Goal: Transaction & Acquisition: Purchase product/service

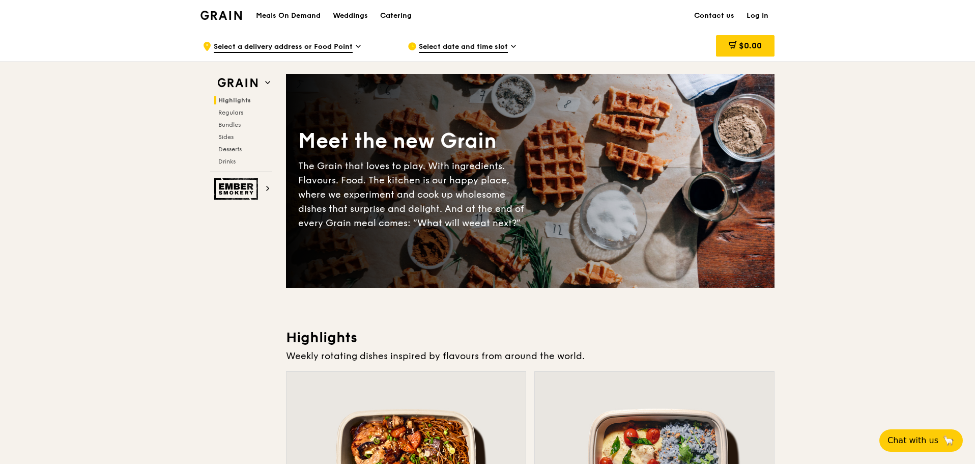
click at [513, 47] on icon at bounding box center [513, 46] width 4 height 2
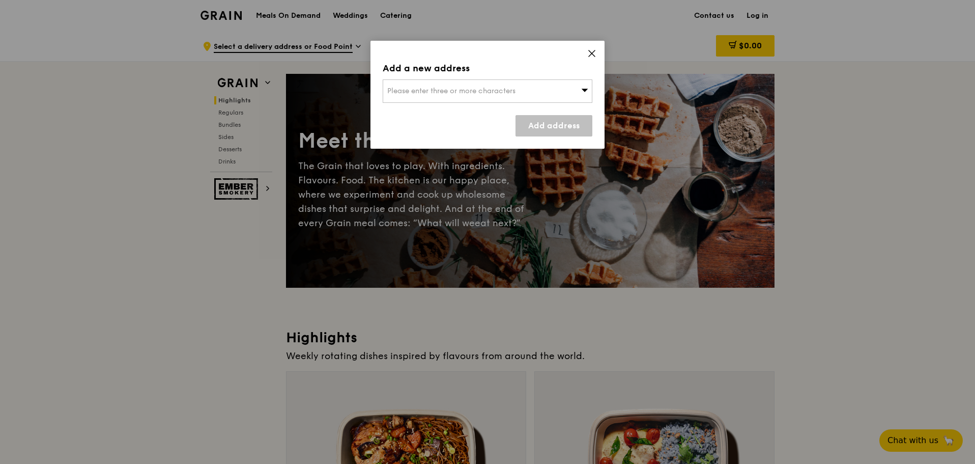
click at [469, 80] on div "Please enter three or more characters" at bounding box center [488, 90] width 210 height 23
type input "189767"
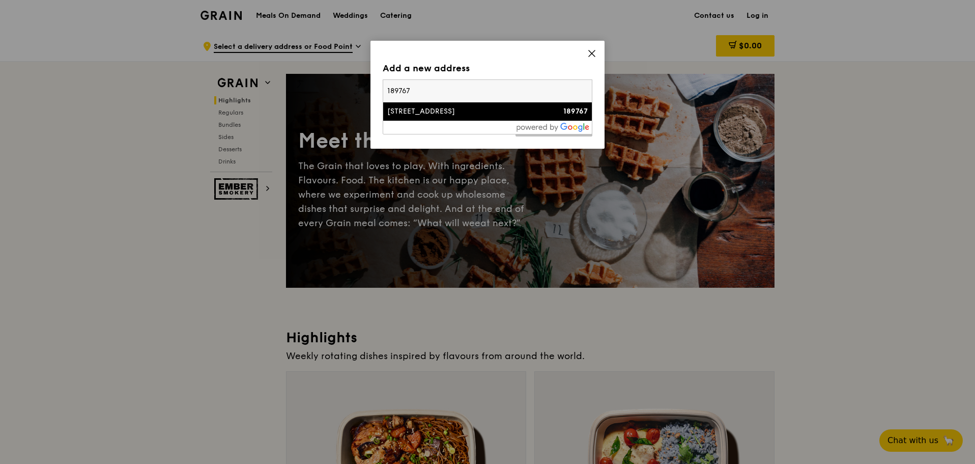
click at [450, 110] on div "[STREET_ADDRESS]" at bounding box center [462, 111] width 151 height 10
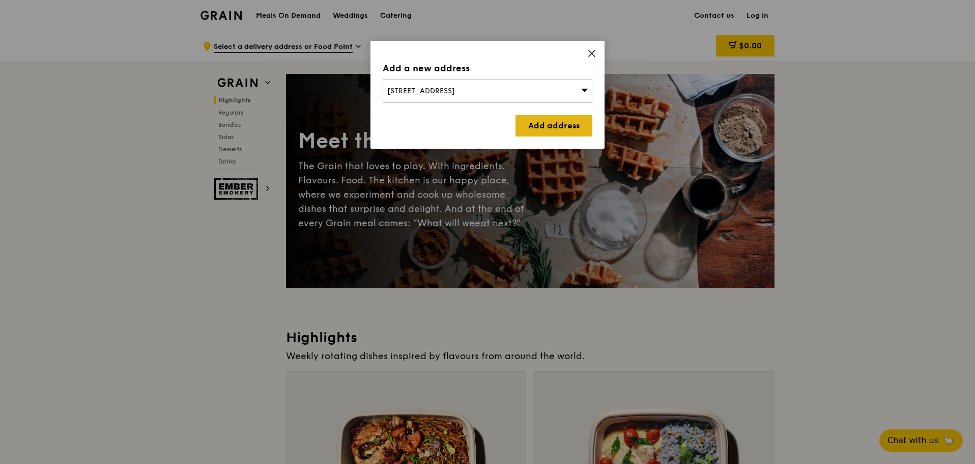
click at [544, 122] on link "Add address" at bounding box center [554, 125] width 77 height 21
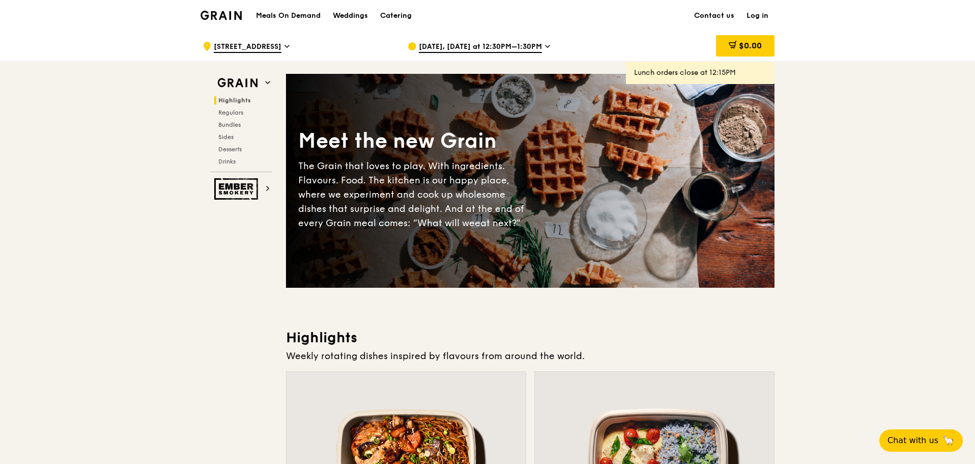
click at [545, 47] on icon at bounding box center [547, 46] width 5 height 9
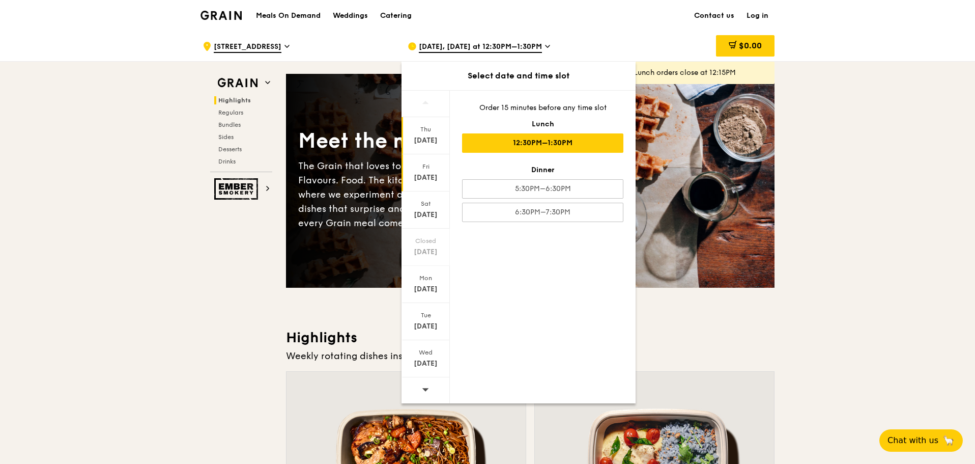
click at [426, 176] on div "[DATE]" at bounding box center [425, 178] width 45 height 10
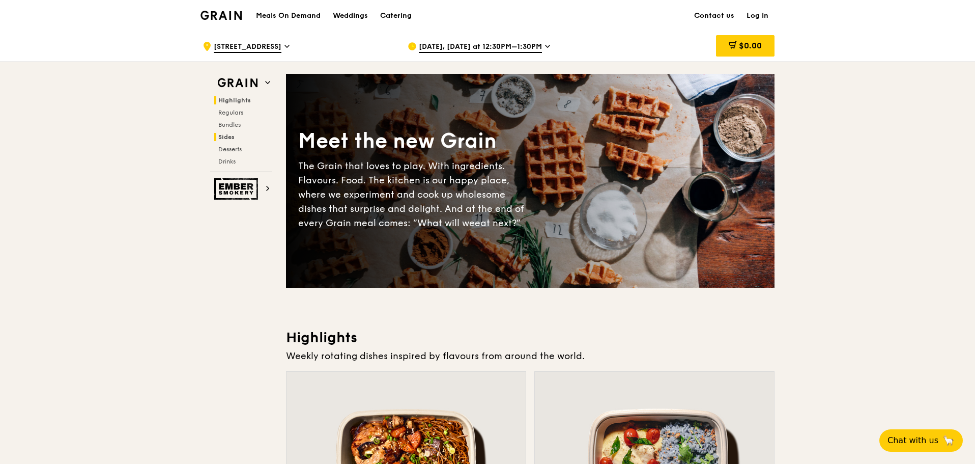
click at [235, 136] on h2 "Sides" at bounding box center [243, 137] width 58 height 8
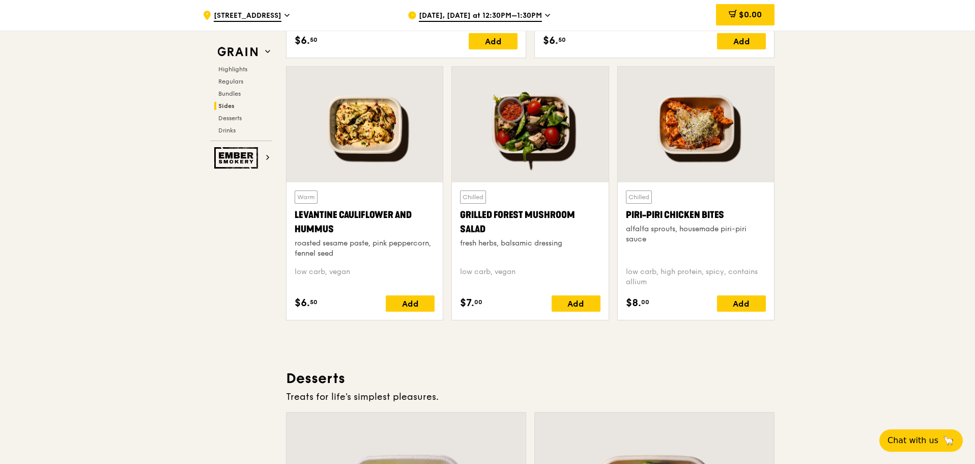
scroll to position [2410, 0]
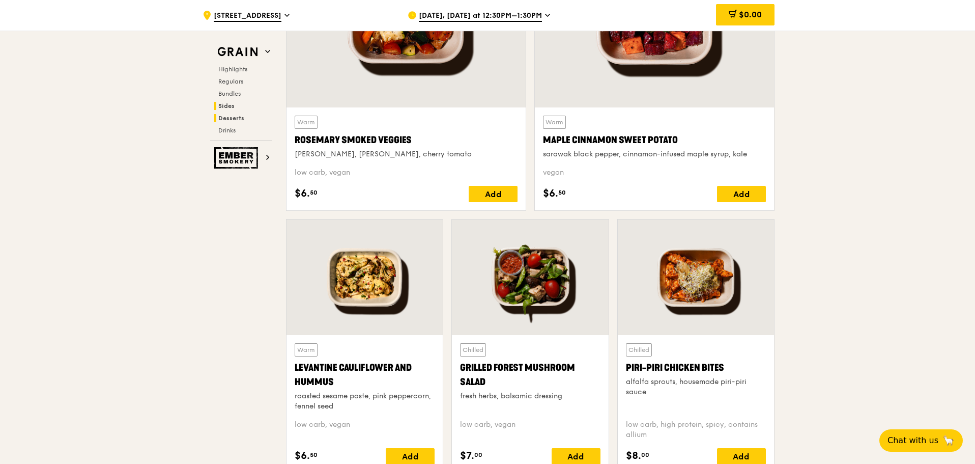
click at [227, 120] on span "Desserts" at bounding box center [231, 118] width 26 height 7
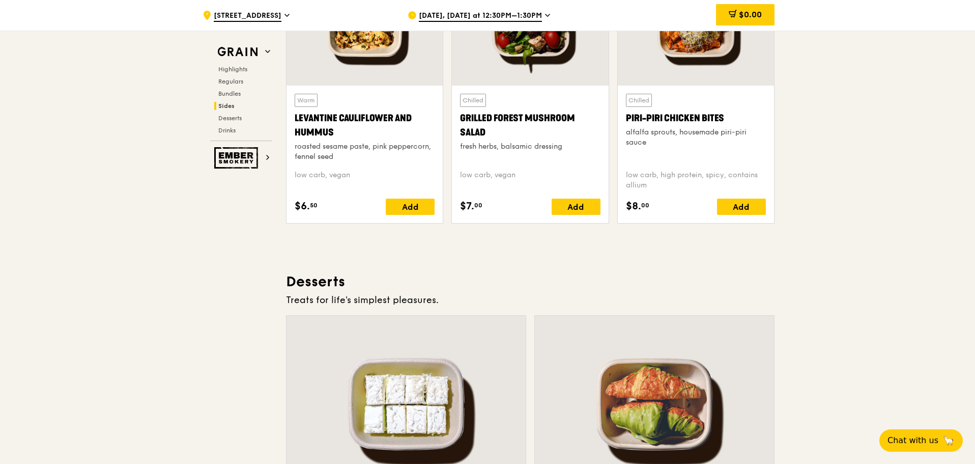
scroll to position [2637, 0]
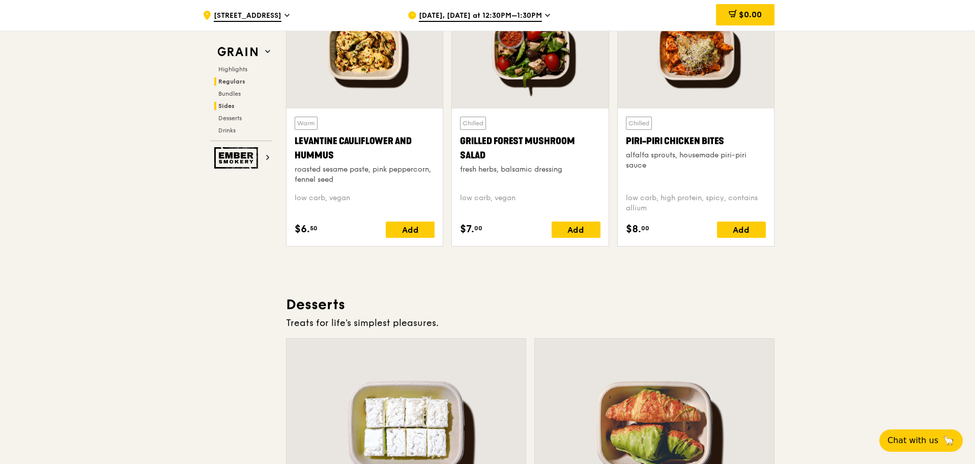
click at [239, 82] on span "Regulars" at bounding box center [231, 81] width 27 height 7
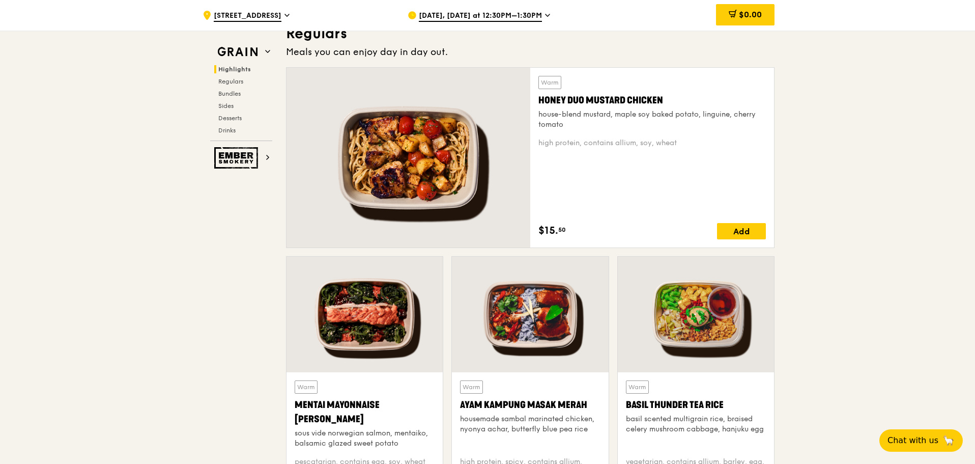
scroll to position [608, 0]
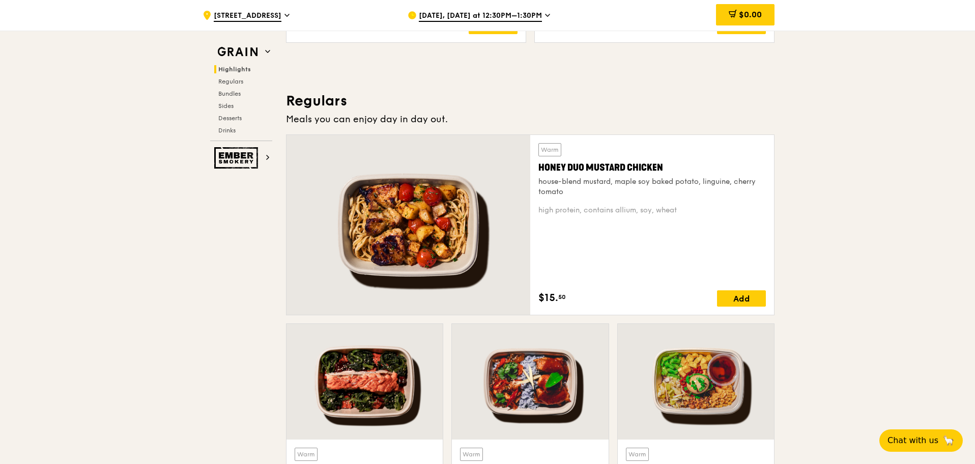
drag, startPoint x: 540, startPoint y: 166, endPoint x: 669, endPoint y: 165, distance: 128.8
click at [669, 165] on div "Honey Duo Mustard Chicken" at bounding box center [651, 167] width 227 height 14
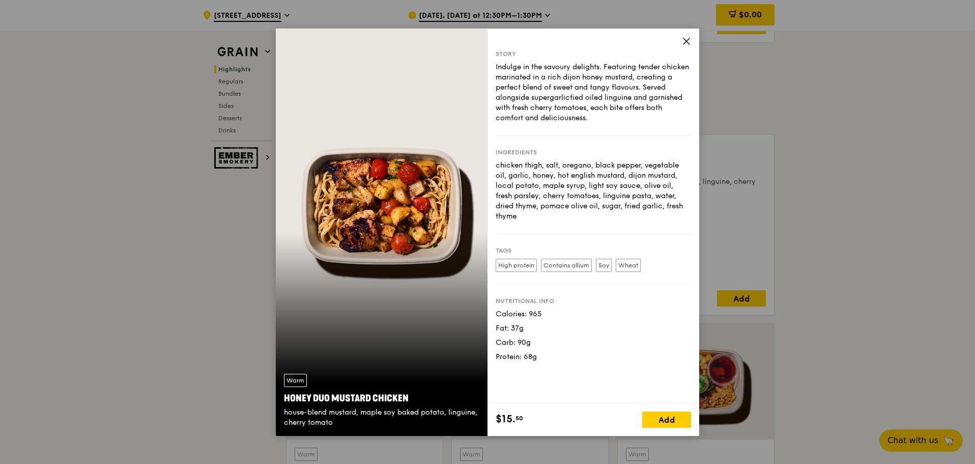
drag, startPoint x: 669, startPoint y: 165, endPoint x: 748, endPoint y: 111, distance: 95.3
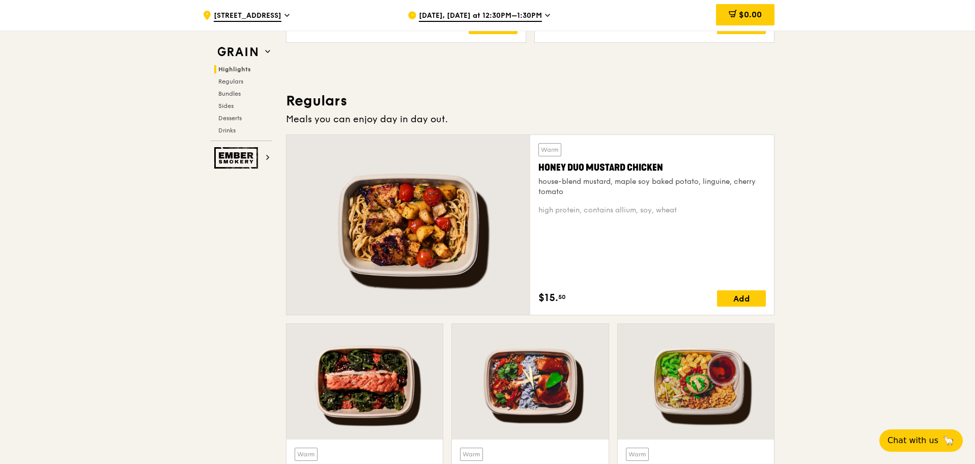
drag, startPoint x: 540, startPoint y: 167, endPoint x: 662, endPoint y: 166, distance: 121.1
click at [662, 166] on div "Honey Duo Mustard Chicken" at bounding box center [651, 167] width 227 height 14
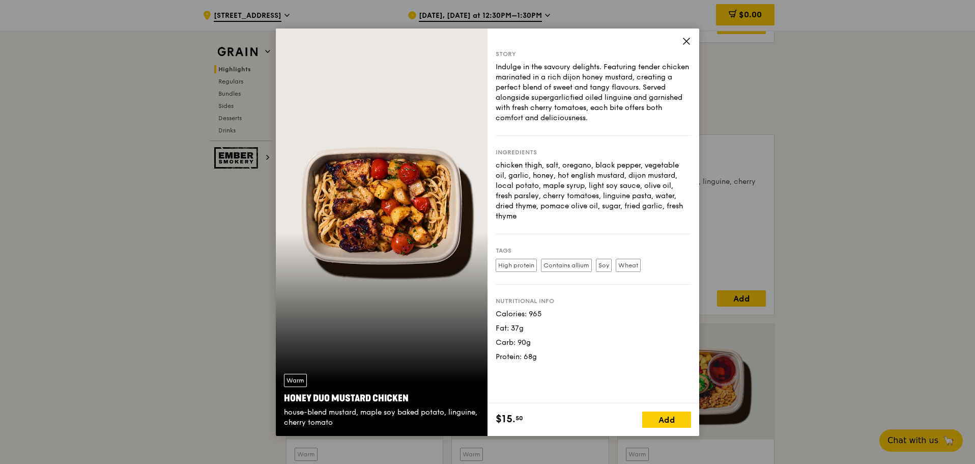
drag, startPoint x: 654, startPoint y: 167, endPoint x: 663, endPoint y: 248, distance: 81.4
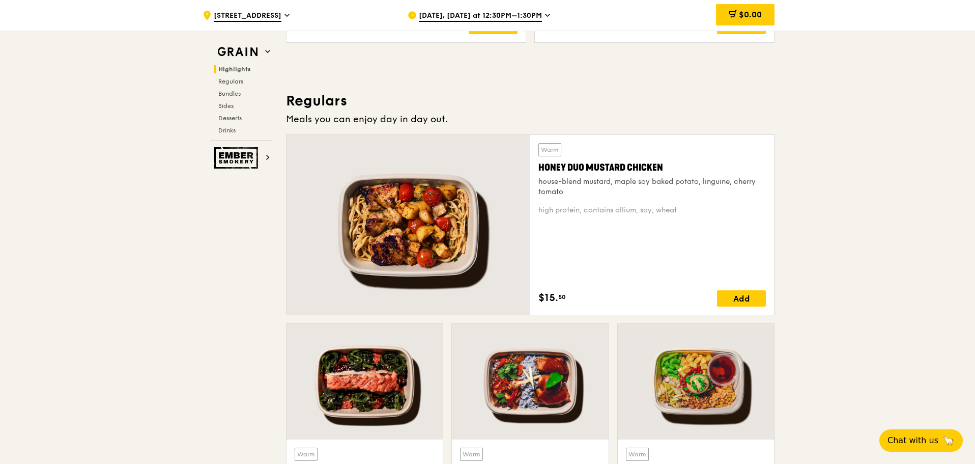
scroll to position [659, 0]
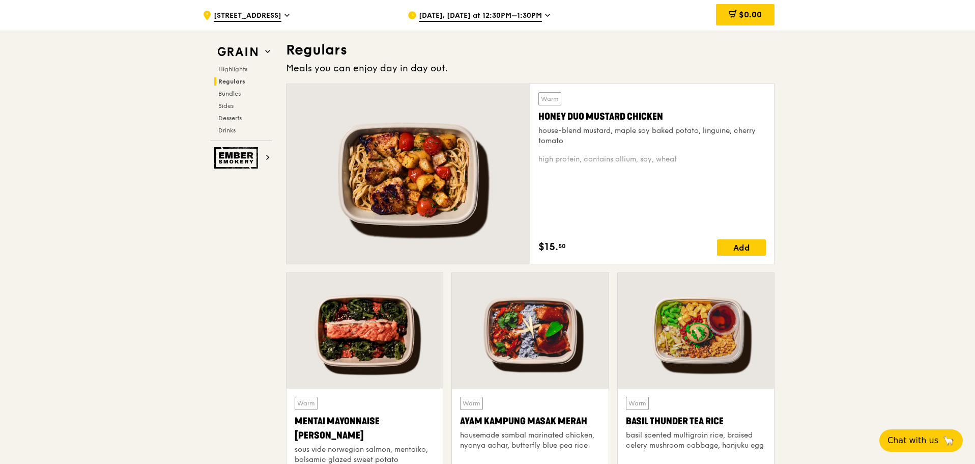
click at [587, 120] on div "Honey Duo Mustard Chicken" at bounding box center [651, 116] width 227 height 14
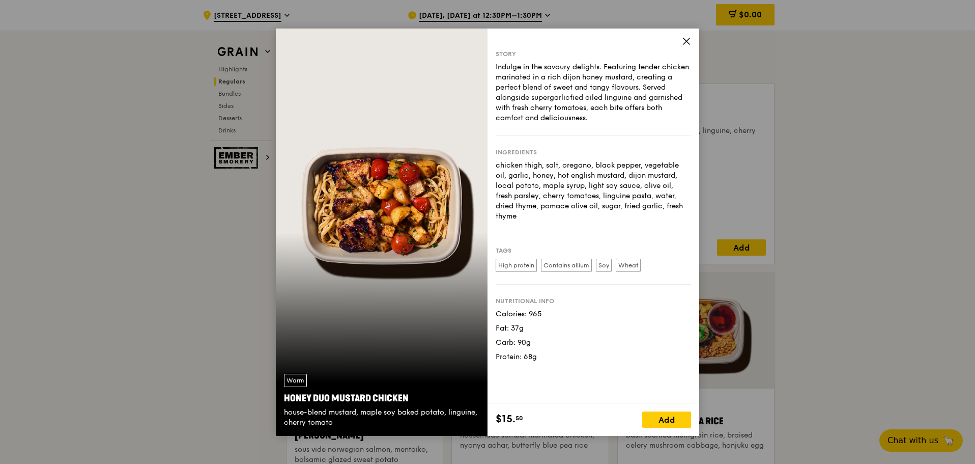
drag, startPoint x: 284, startPoint y: 396, endPoint x: 407, endPoint y: 400, distance: 122.7
click at [407, 400] on div "Honey Duo Mustard Chicken" at bounding box center [381, 398] width 195 height 14
copy div "Honey Duo Mustard Chicken"
click at [669, 43] on div "Story Indulge in the savoury delights. Featuring tender chicken marinated in a …" at bounding box center [594, 215] width 212 height 375
click at [688, 38] on icon at bounding box center [686, 41] width 9 height 9
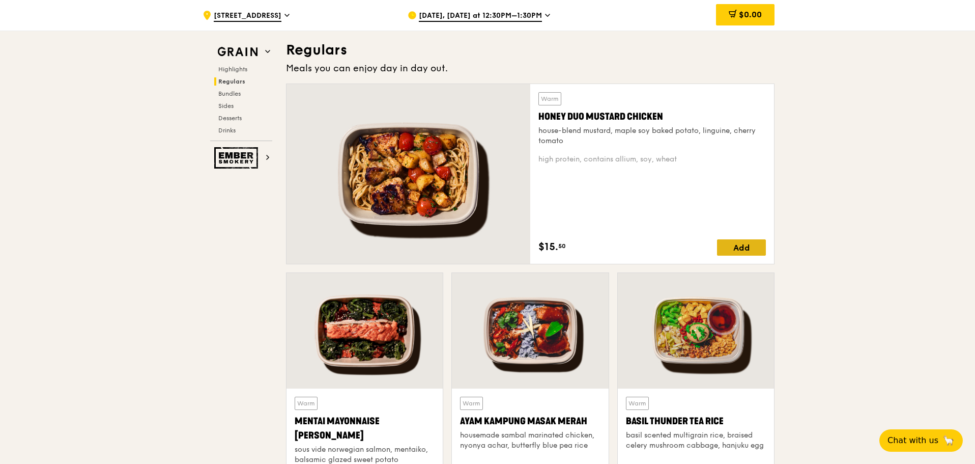
click at [735, 243] on div "Add" at bounding box center [741, 247] width 49 height 16
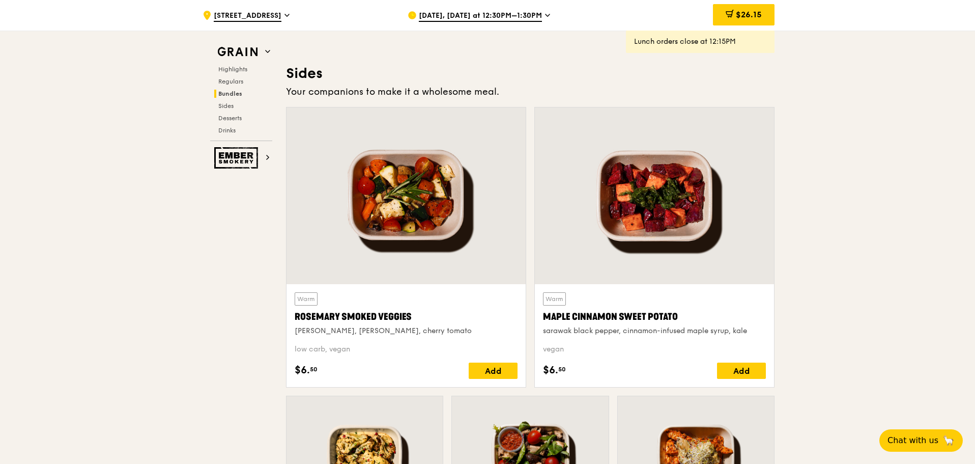
scroll to position [2237, 0]
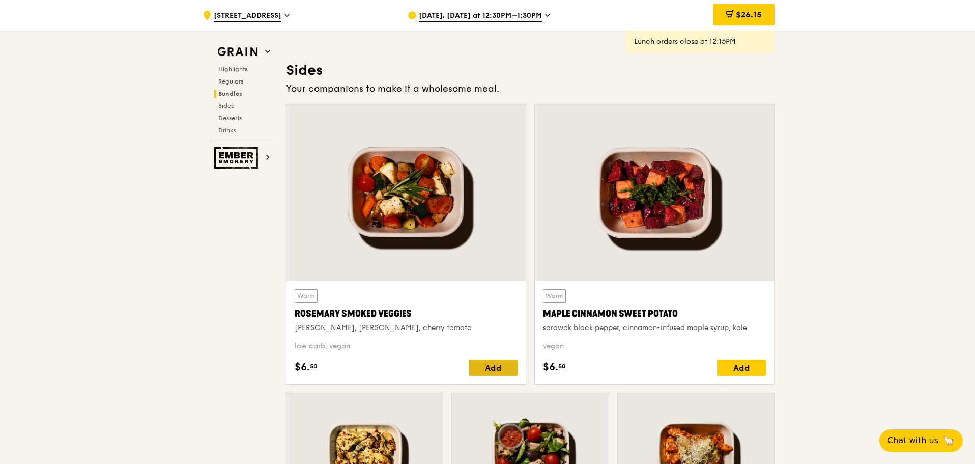
click at [490, 359] on div "Add" at bounding box center [493, 367] width 49 height 16
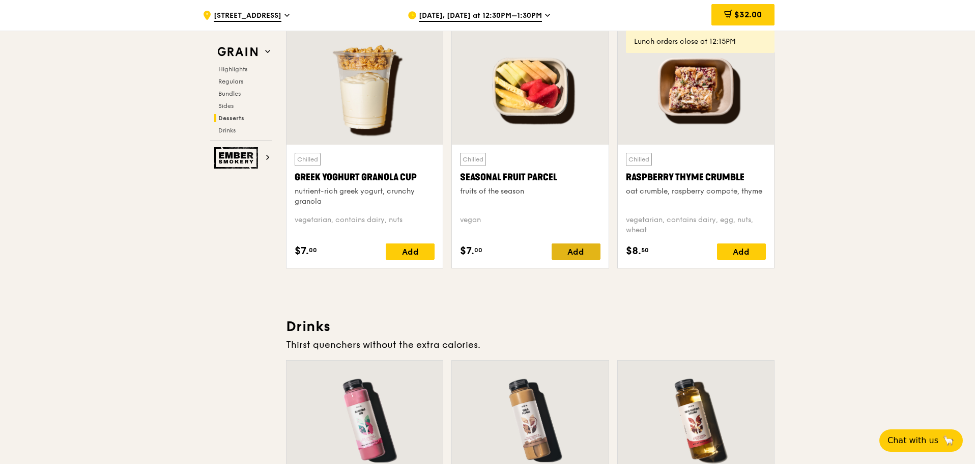
scroll to position [3211, 0]
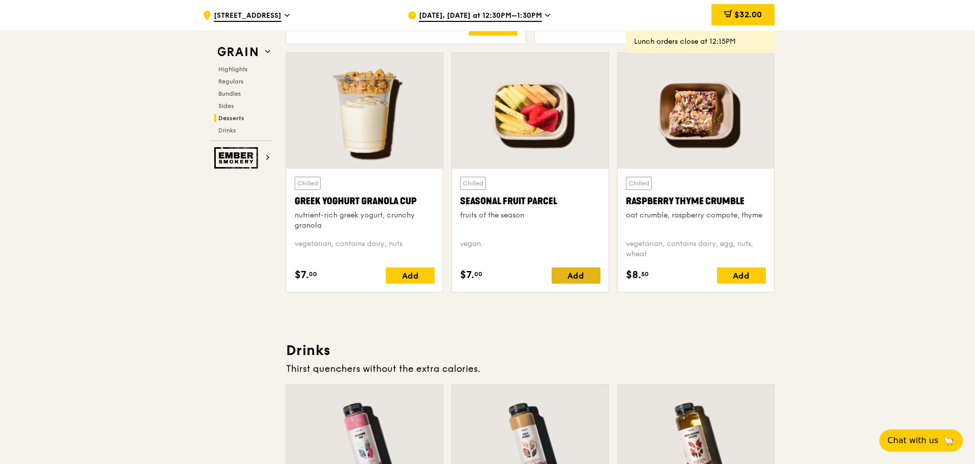
click at [571, 275] on div "Add" at bounding box center [576, 275] width 49 height 16
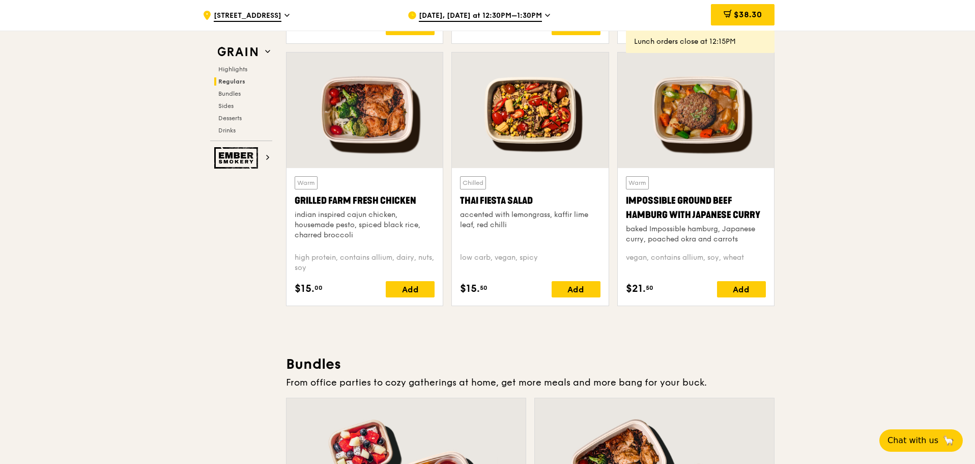
scroll to position [1124, 0]
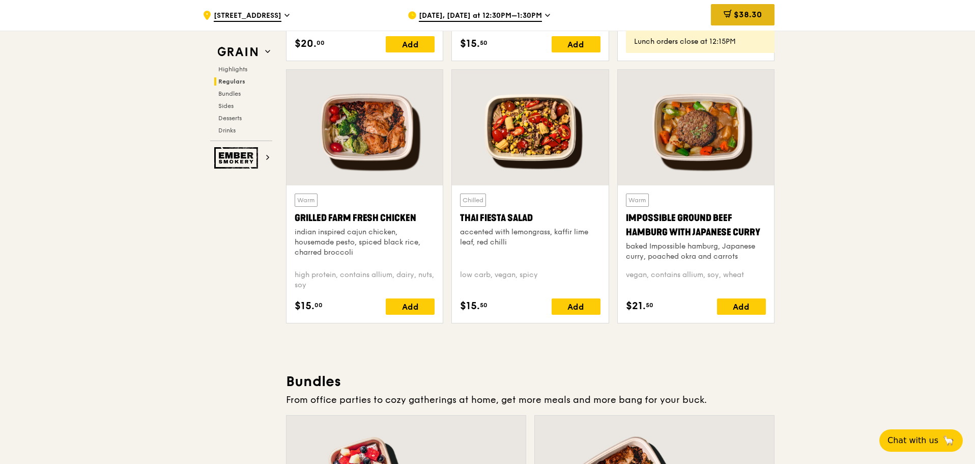
click at [738, 15] on span "$38.30" at bounding box center [748, 15] width 28 height 10
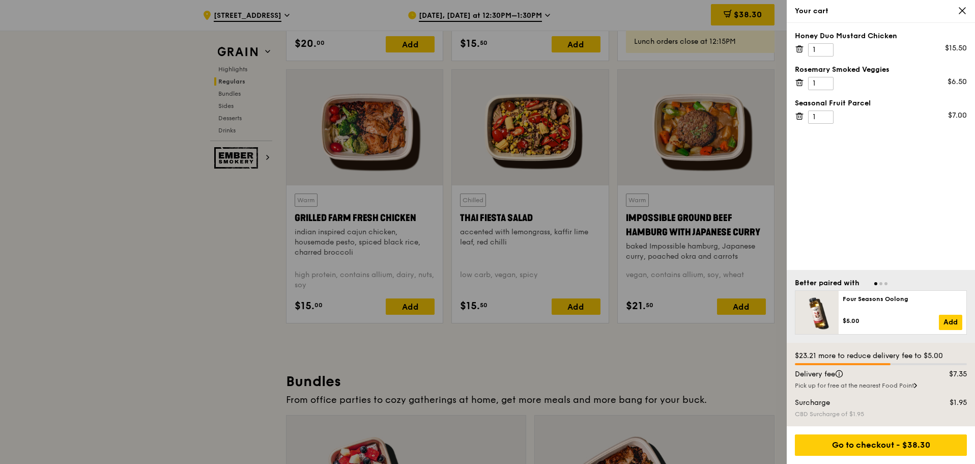
click at [800, 82] on icon at bounding box center [799, 82] width 9 height 9
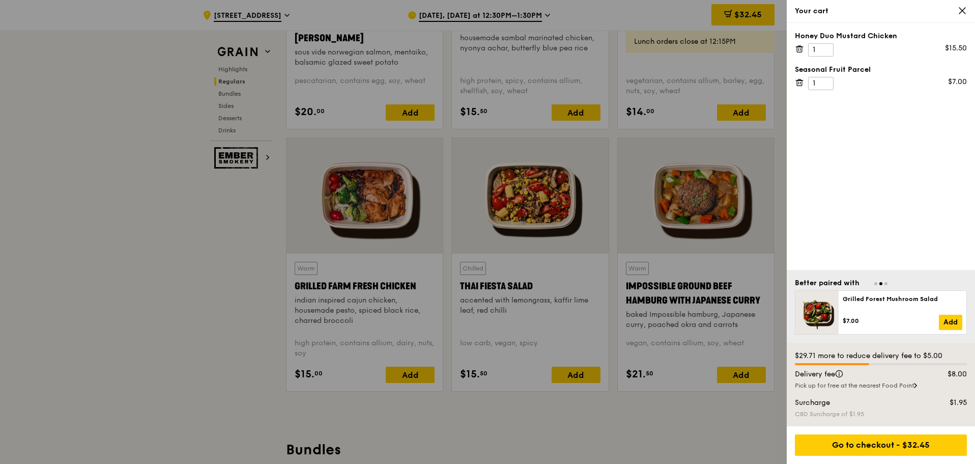
scroll to position [1073, 0]
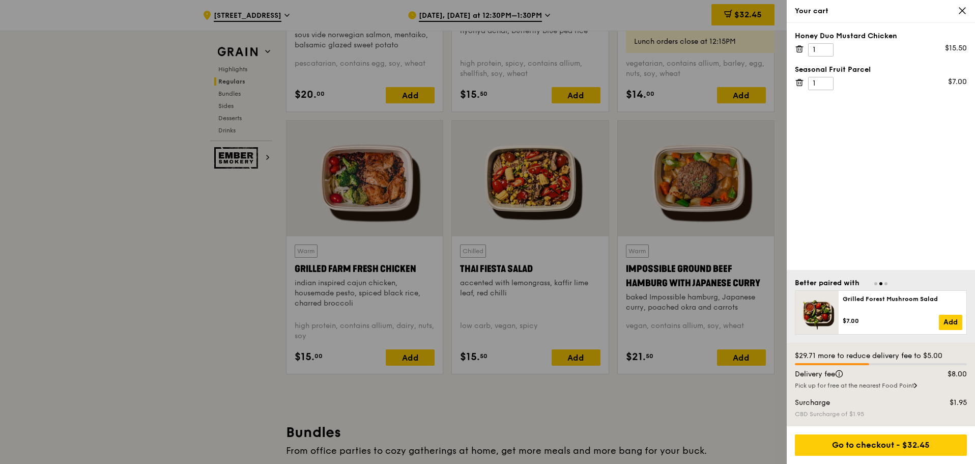
click at [946, 210] on div "Honey Duo Mustard Chicken 1 $15.50 Seasonal Fruit Parcel 1 $7.00" at bounding box center [881, 146] width 188 height 247
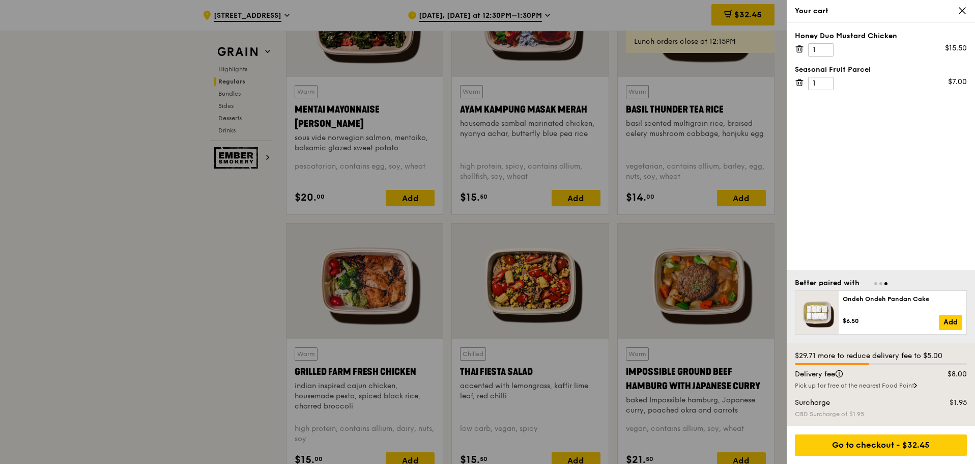
scroll to position [921, 0]
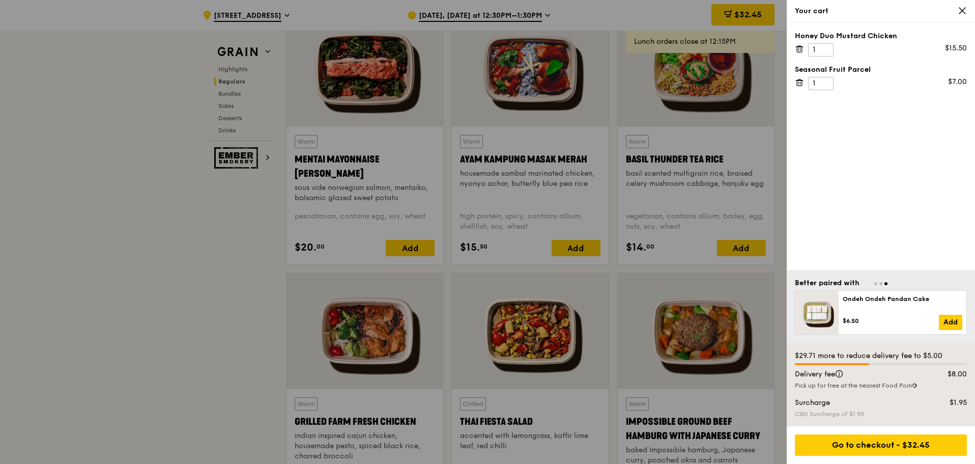
click at [962, 10] on icon at bounding box center [962, 11] width 6 height 6
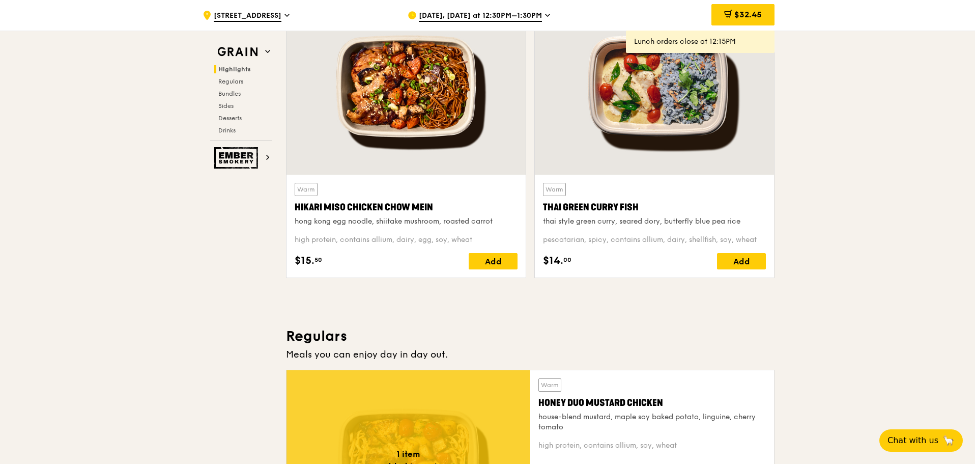
scroll to position [361, 0]
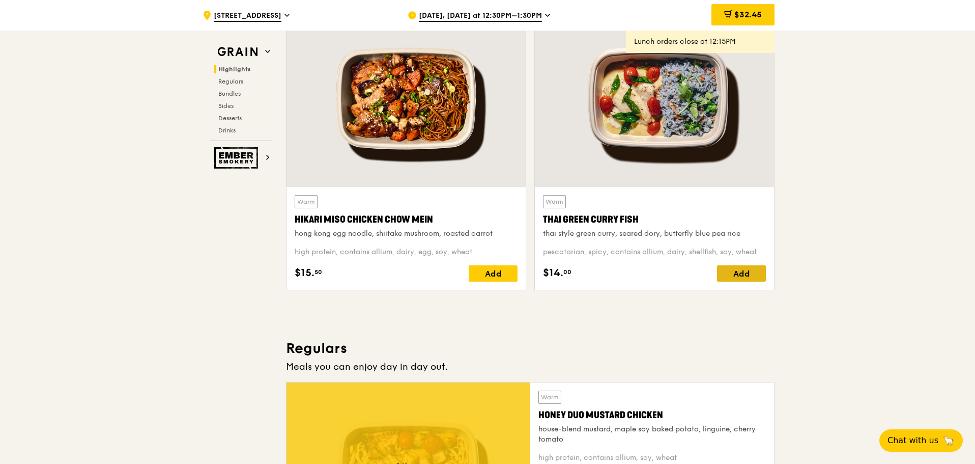
click at [752, 276] on div "Add" at bounding box center [741, 273] width 49 height 16
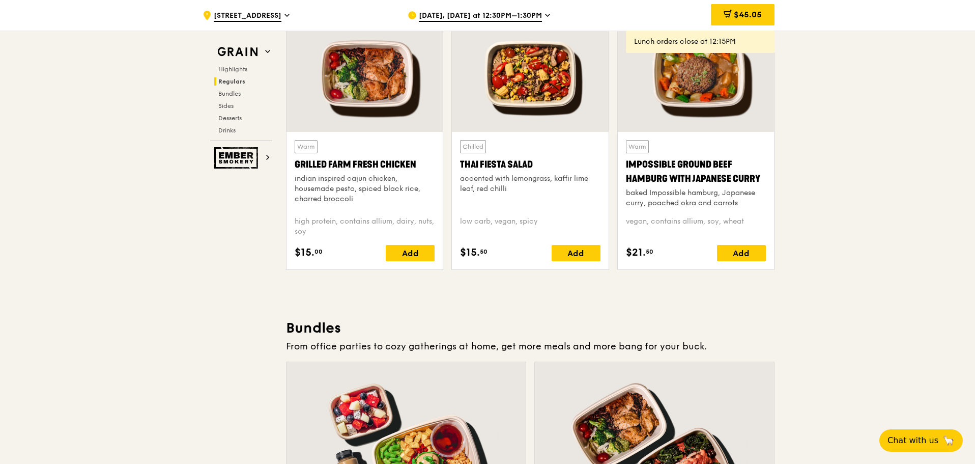
scroll to position [1124, 0]
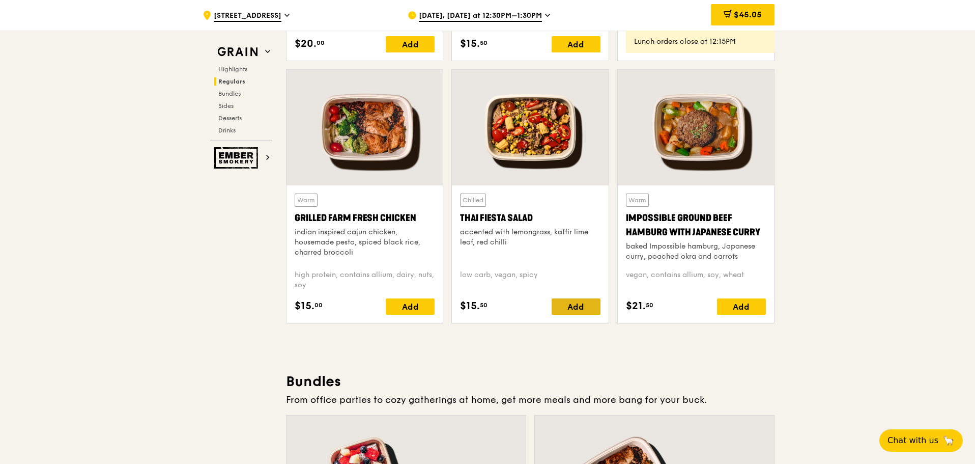
click at [573, 307] on div "Add" at bounding box center [576, 306] width 49 height 16
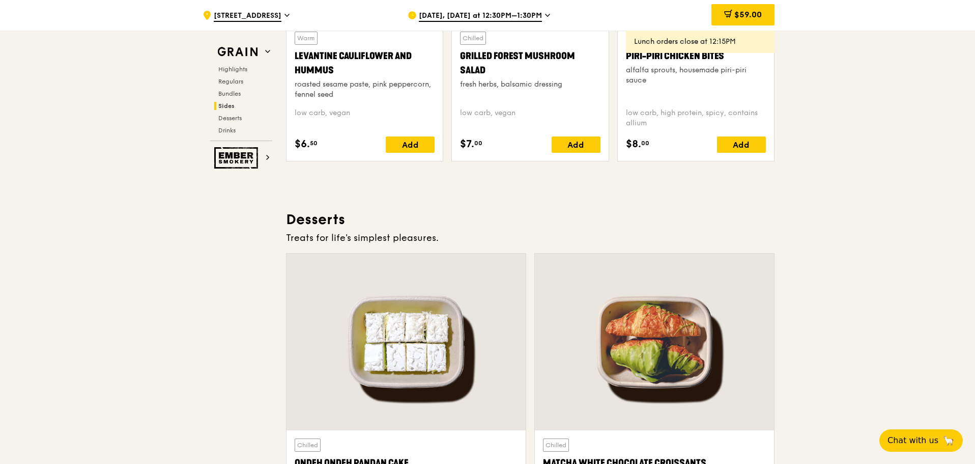
scroll to position [2855, 0]
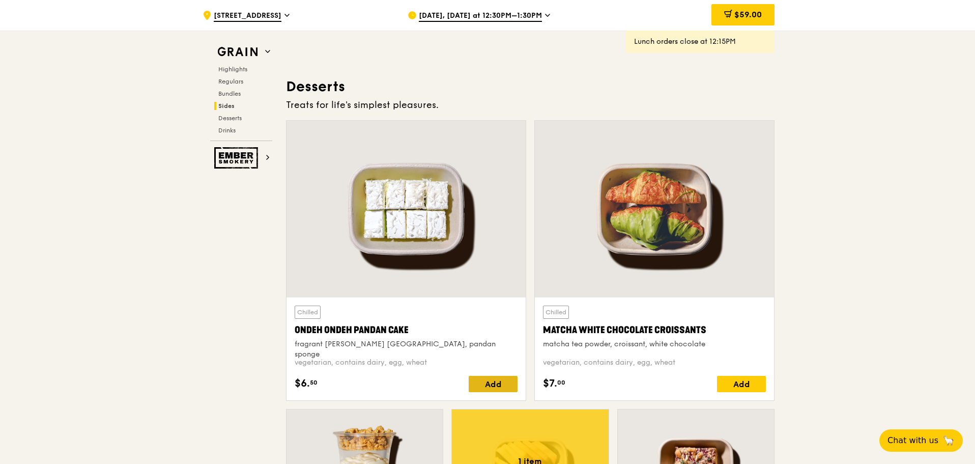
click at [488, 384] on div "Add" at bounding box center [493, 384] width 49 height 16
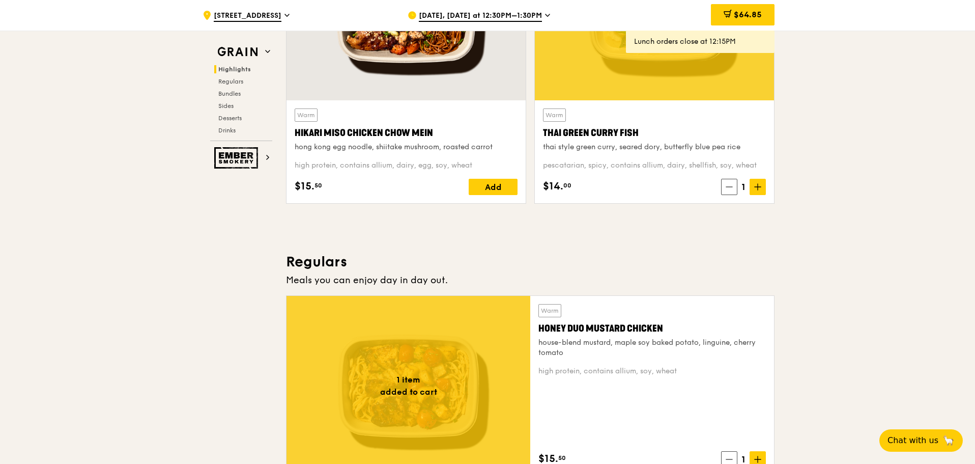
scroll to position [396, 0]
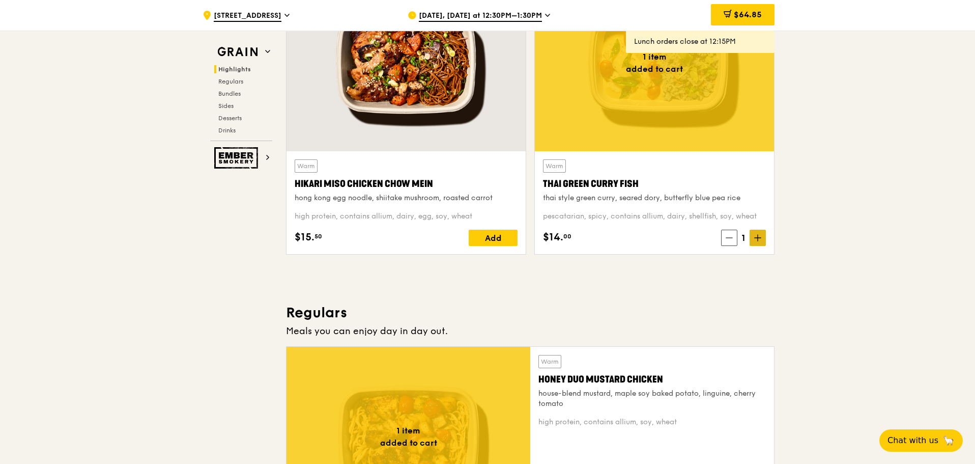
click at [753, 239] on span at bounding box center [758, 238] width 16 height 16
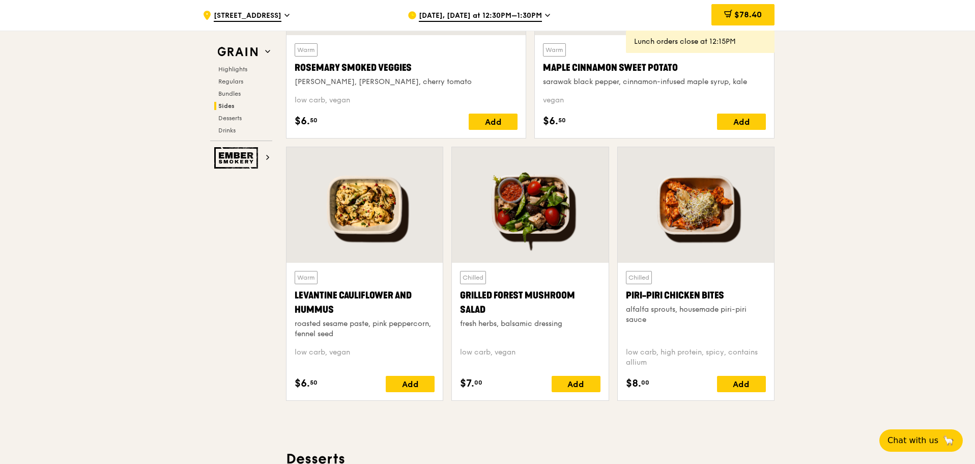
scroll to position [2483, 0]
click at [413, 382] on div "Add" at bounding box center [410, 383] width 49 height 16
